Goal: Navigation & Orientation: Go to known website

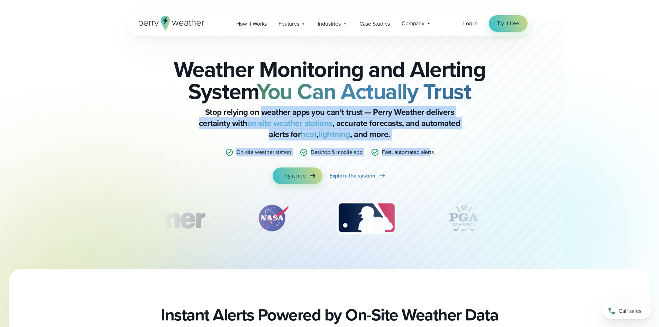
drag, startPoint x: 260, startPoint y: 111, endPoint x: 430, endPoint y: 151, distance: 174.2
click at [430, 151] on div "Weather Monitoring and Alerting System You Can Actually Trust Stop relying on w…" at bounding box center [329, 121] width 335 height 126
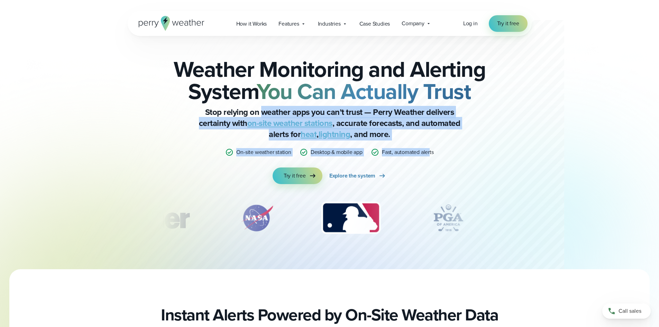
click at [420, 139] on p "Stop relying on weather apps you can’t trust — Perry Weather delivers certainty…" at bounding box center [329, 122] width 277 height 33
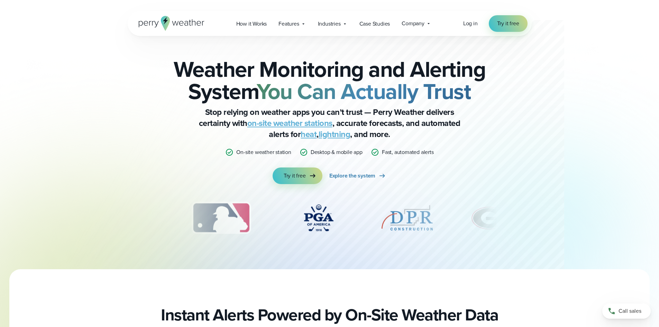
click at [158, 26] on icon at bounding box center [172, 23] width 66 height 15
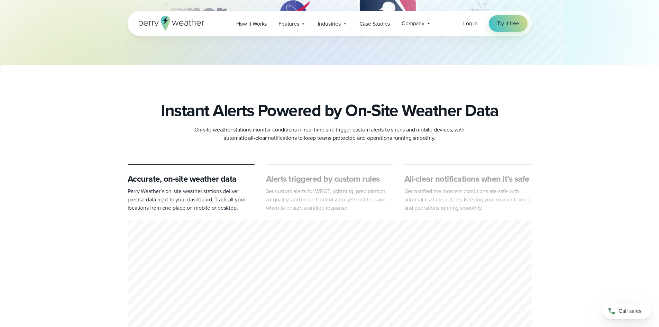
scroll to position [242, 0]
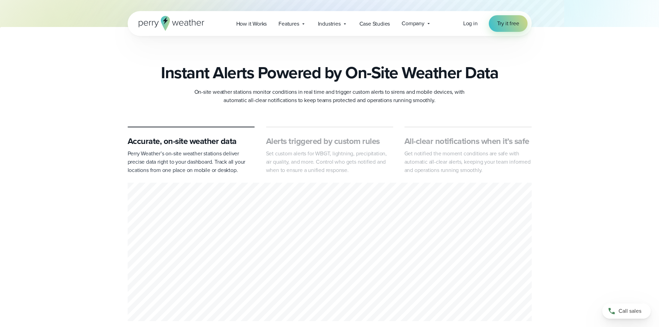
click at [376, 159] on p "Set custom alerts for WBGT, lightning, precipitation, air quality, and more. Co…" at bounding box center [329, 161] width 127 height 25
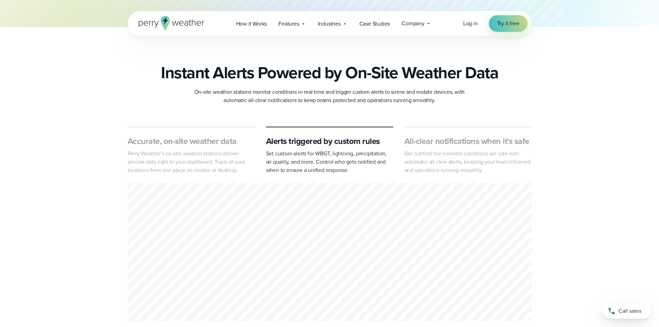
click at [435, 158] on p "Get notified the moment conditions are safe with automatic all-clear alerts, ke…" at bounding box center [467, 161] width 127 height 25
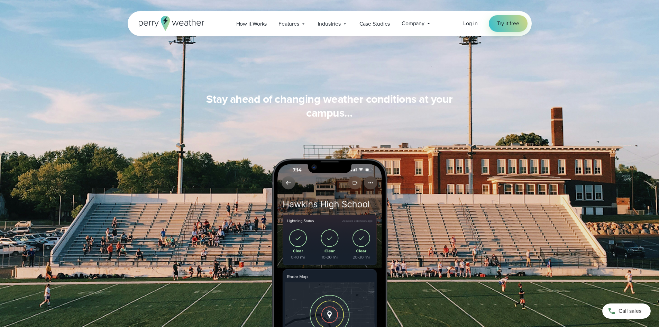
scroll to position [622, 0]
click at [474, 24] on span "Log in" at bounding box center [470, 23] width 15 height 8
